Goal: Information Seeking & Learning: Learn about a topic

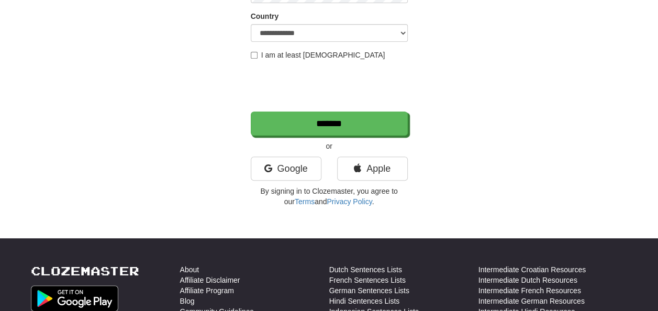
scroll to position [262, 0]
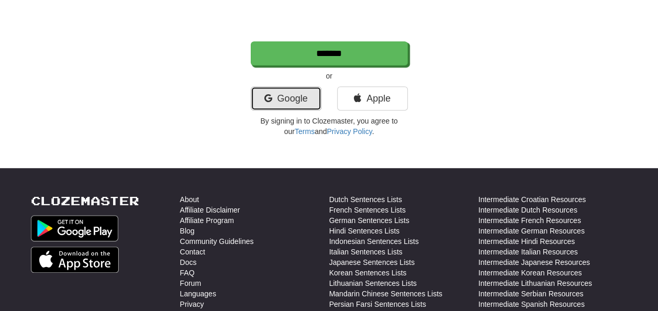
click at [291, 101] on link "Google" at bounding box center [286, 98] width 71 height 24
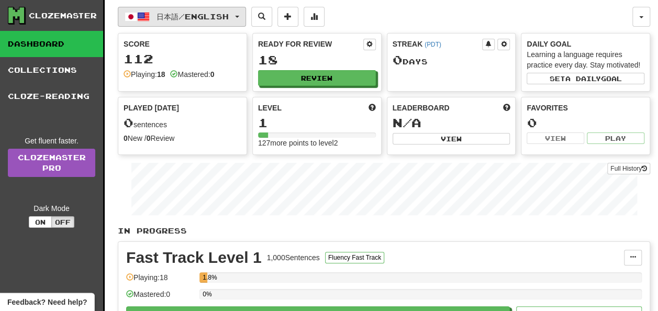
click at [229, 13] on span "日本語 / English" at bounding box center [193, 16] width 72 height 9
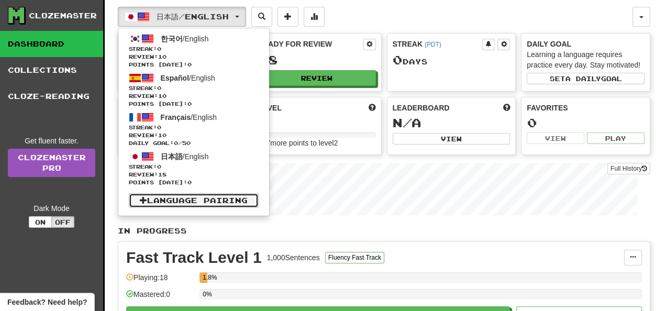
click at [192, 203] on link "Language Pairing" at bounding box center [194, 200] width 130 height 15
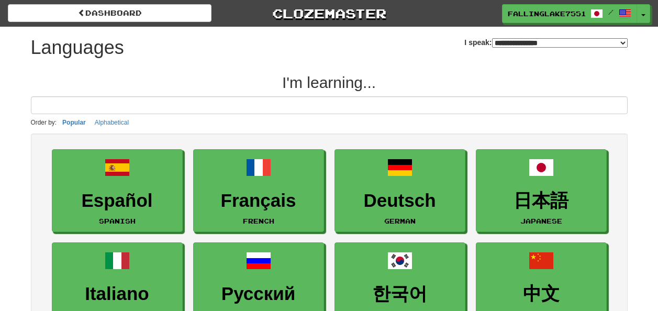
select select "*******"
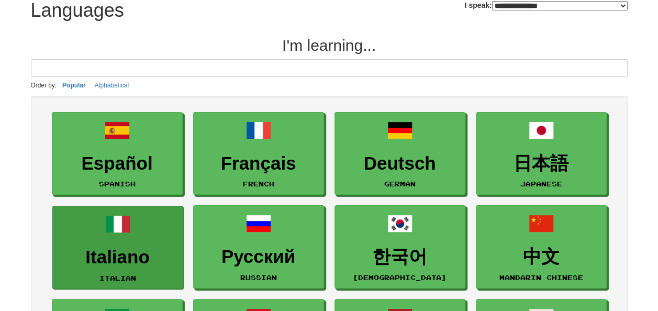
scroll to position [52, 0]
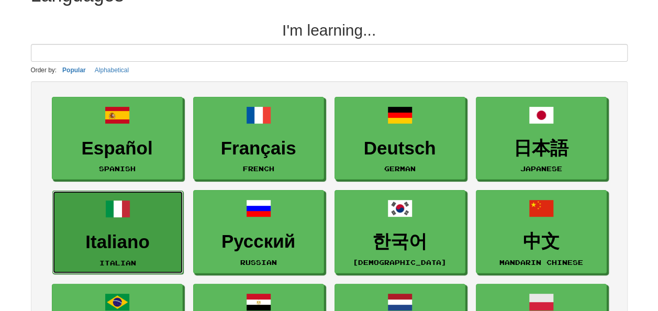
click at [119, 225] on link "Italiano Italian" at bounding box center [117, 232] width 131 height 83
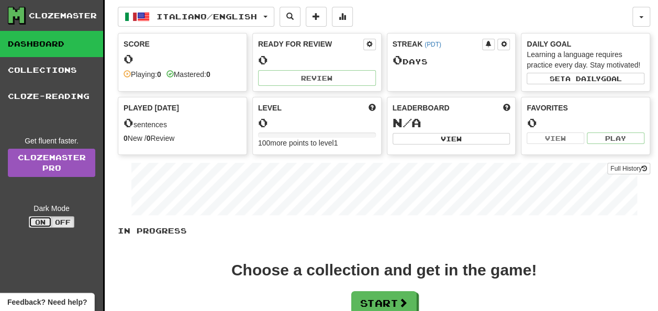
click at [45, 221] on button "On" at bounding box center [40, 222] width 23 height 12
